Goal: Transaction & Acquisition: Purchase product/service

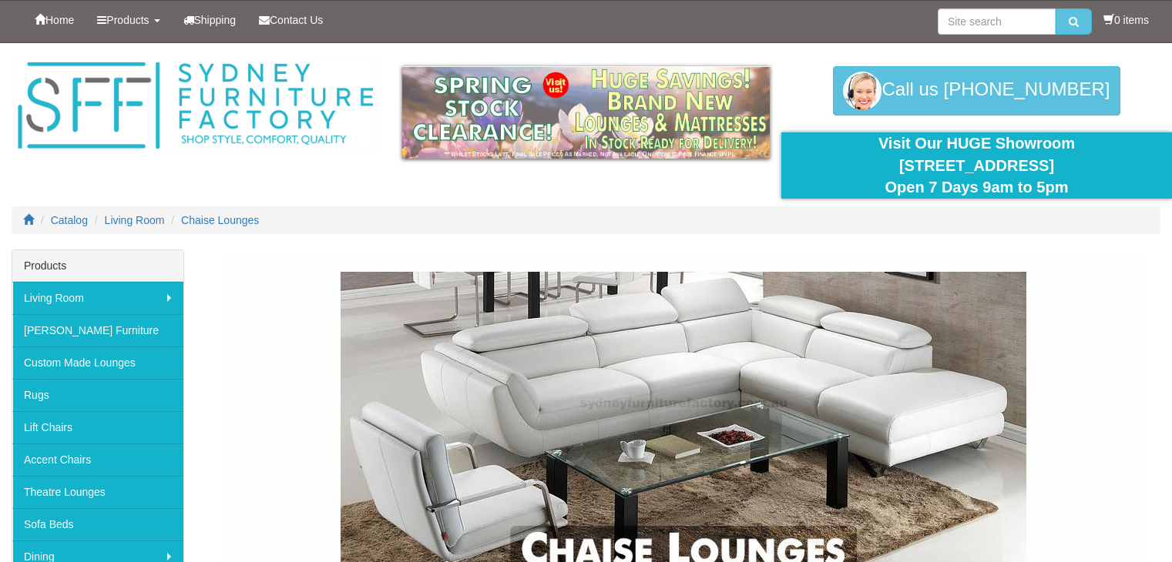
scroll to position [2466, 0]
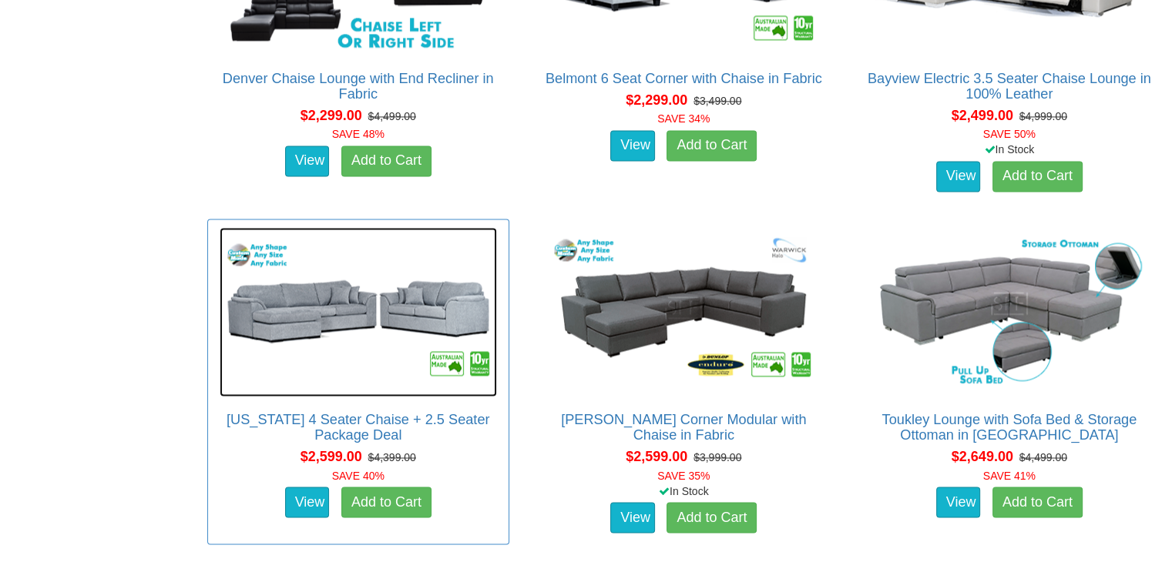
click at [344, 317] on img at bounding box center [358, 312] width 277 height 170
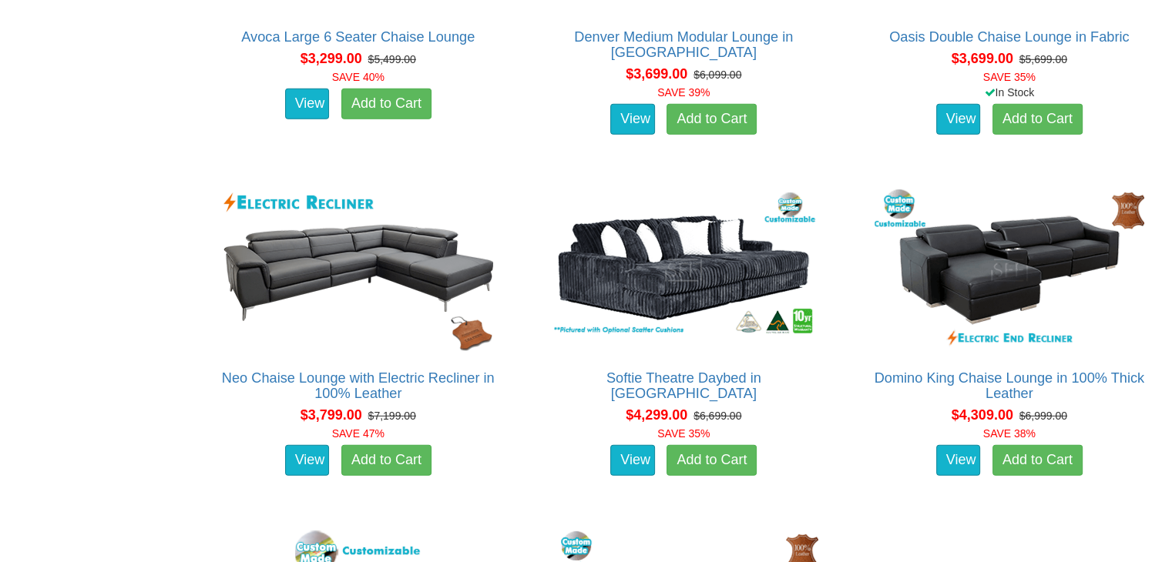
scroll to position [4537, 0]
